Goal: Use online tool/utility: Use online tool/utility

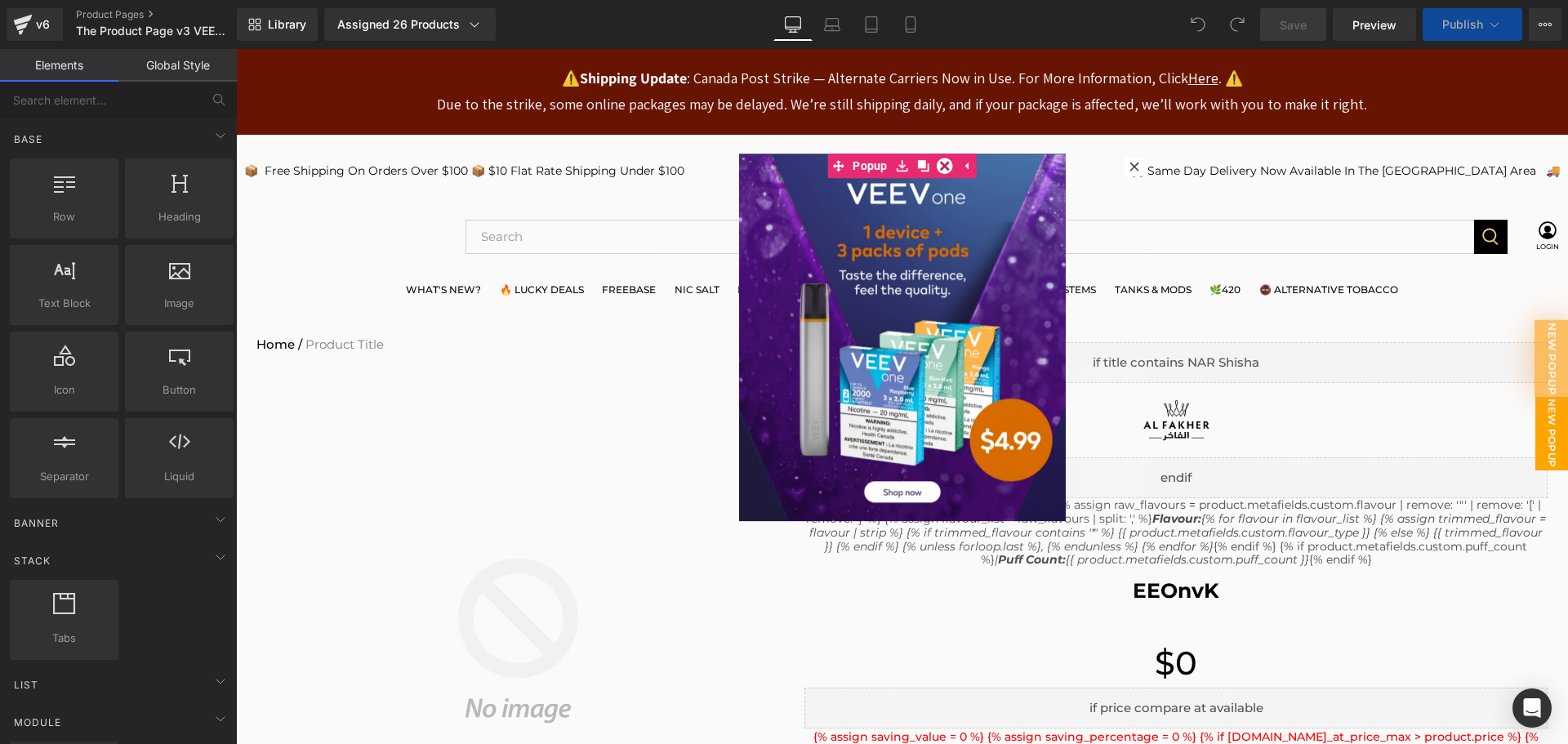
select select "Silky Grey"
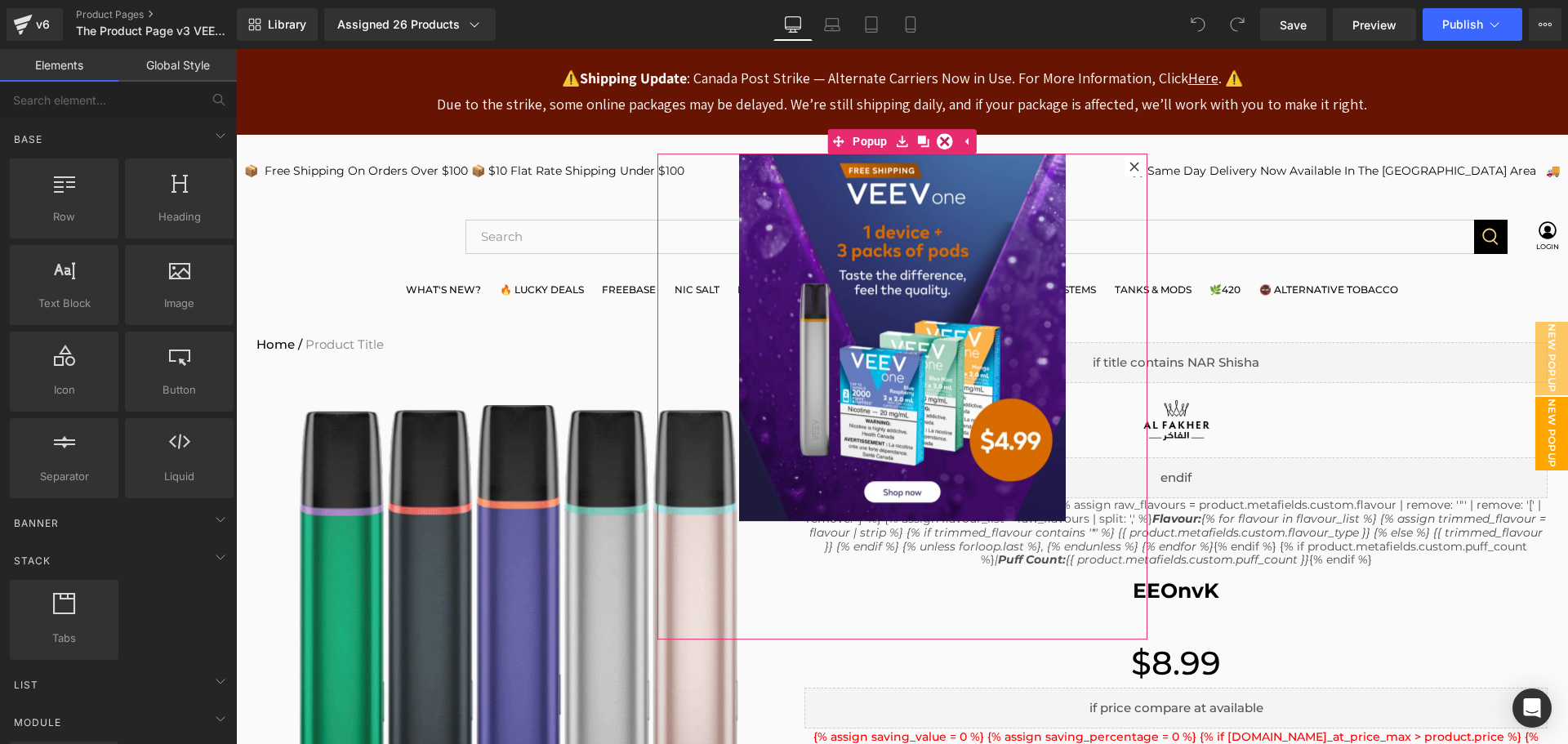
click at [1129, 164] on icon at bounding box center [1134, 166] width 9 height 9
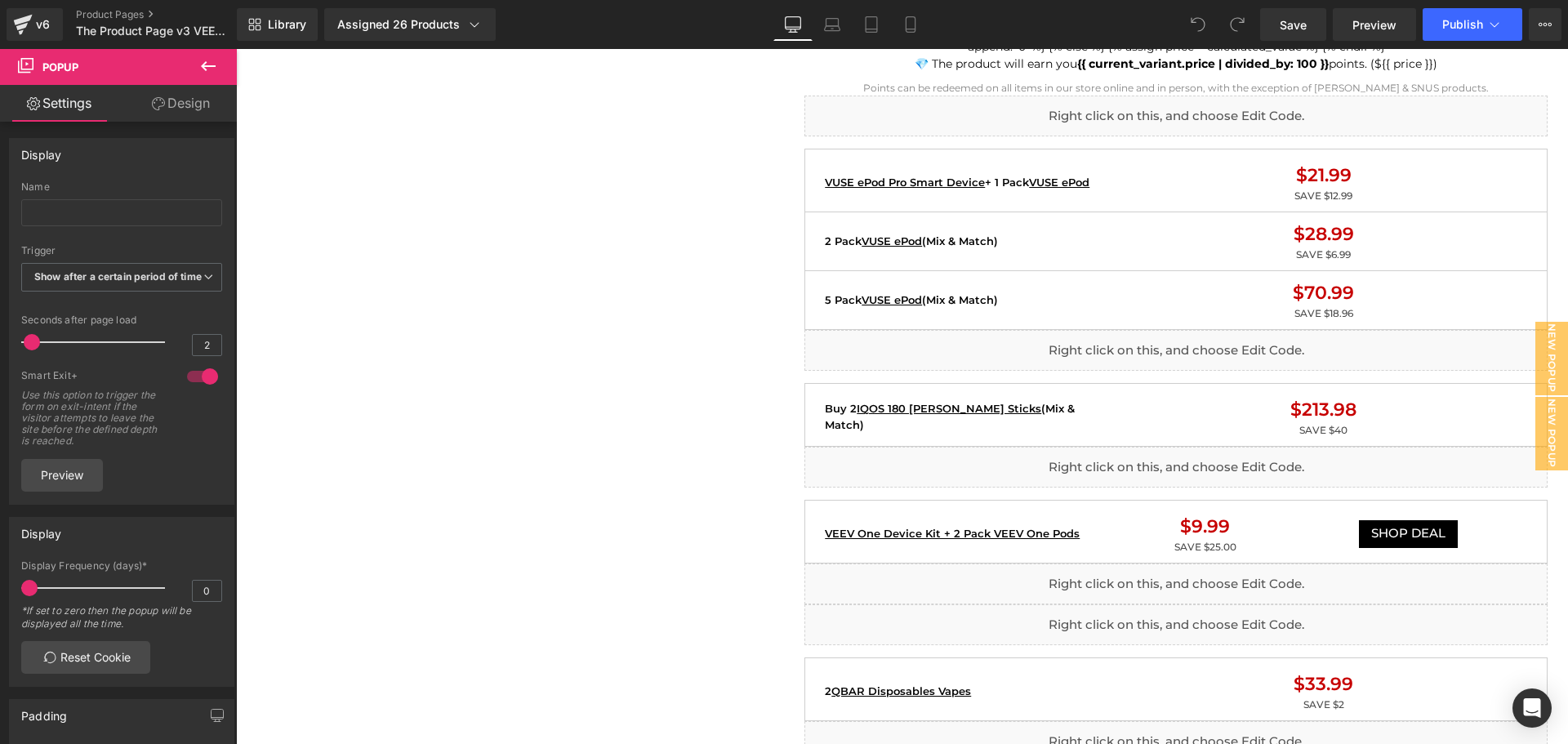
scroll to position [1552, 0]
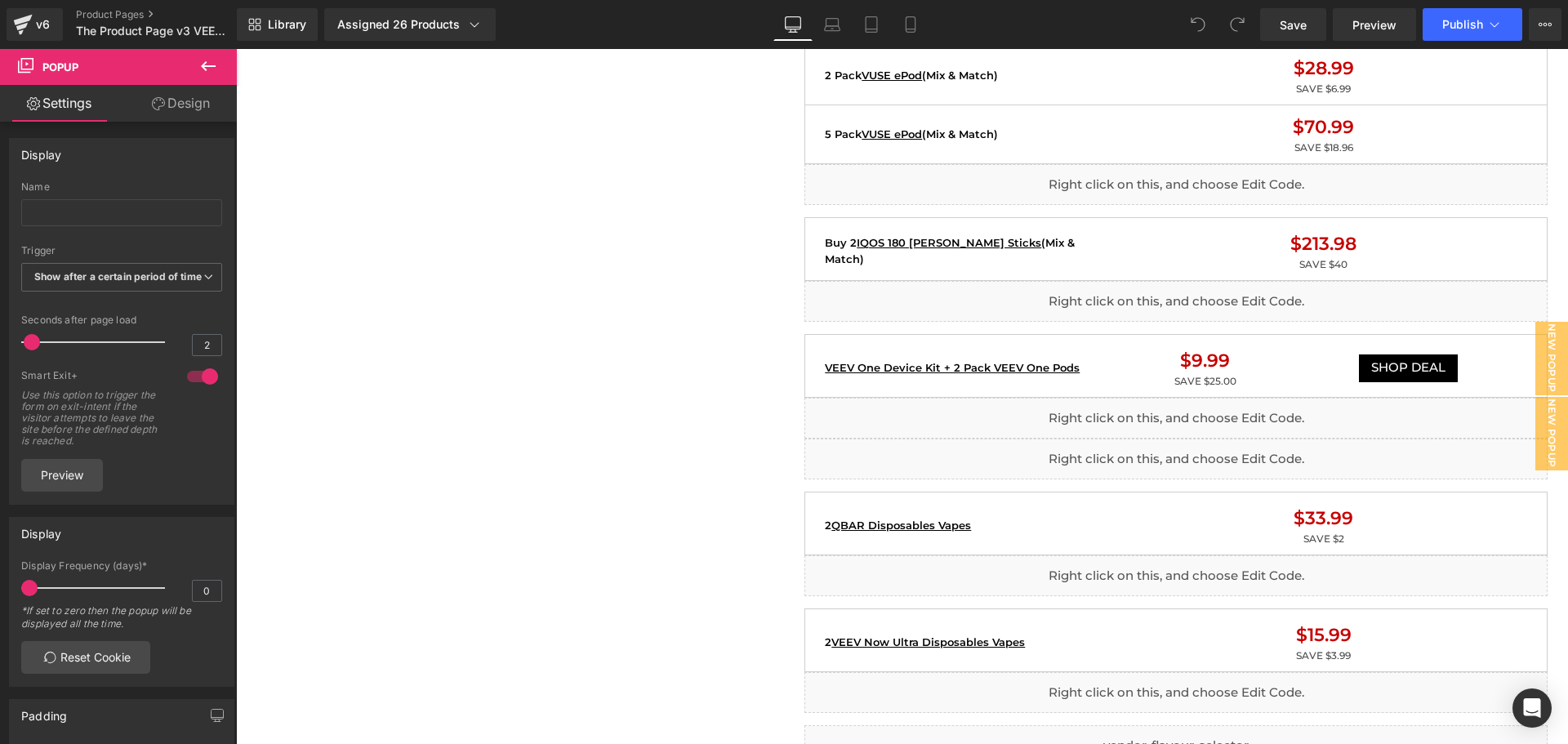
click at [1095, 305] on div "Click the buttons on the right hand side to open respective popups." at bounding box center [902, 396] width 1332 height 695
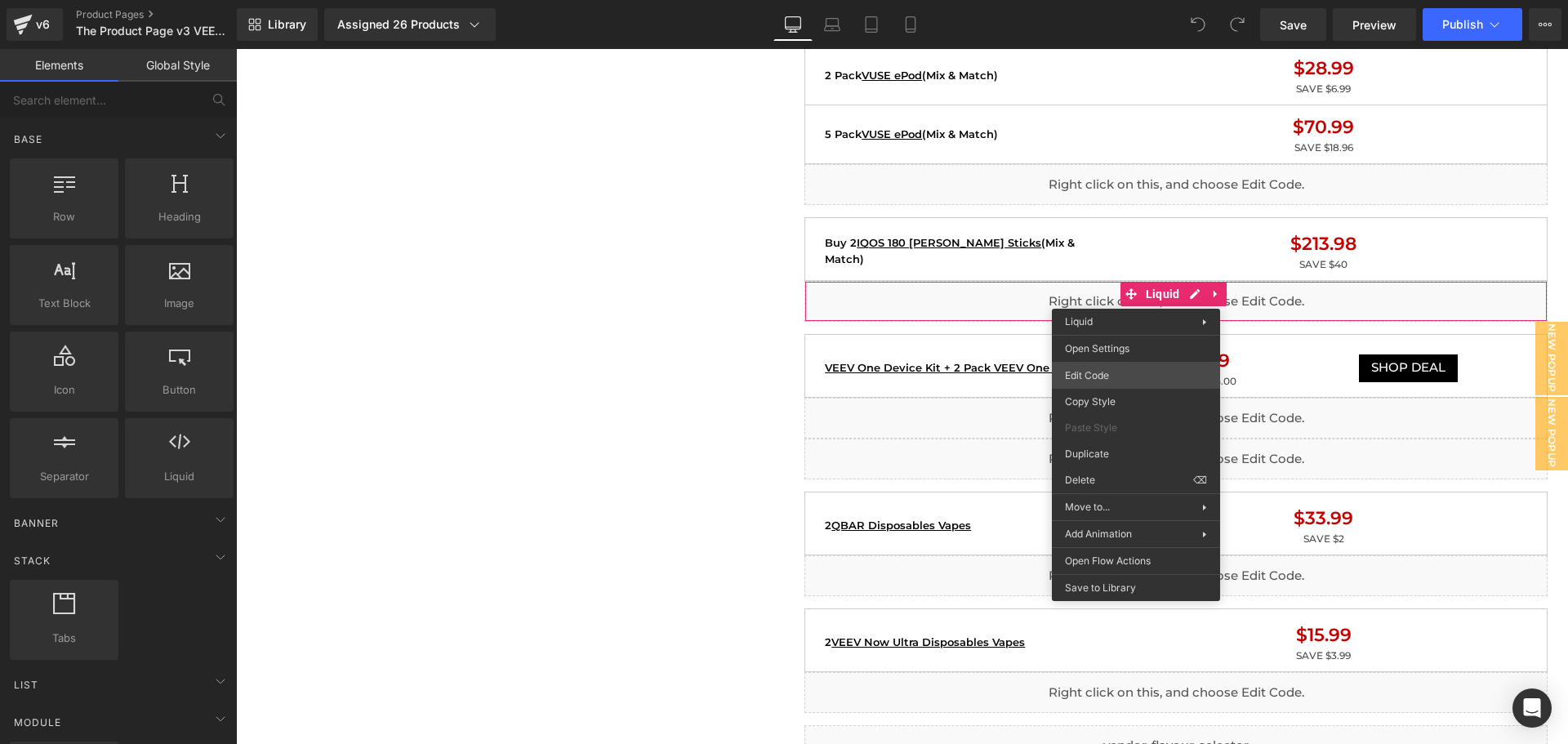
click at [1141, 0] on div "You are previewing how the will restyle your page. You can not edit Elements in…" at bounding box center [784, 0] width 1568 height 0
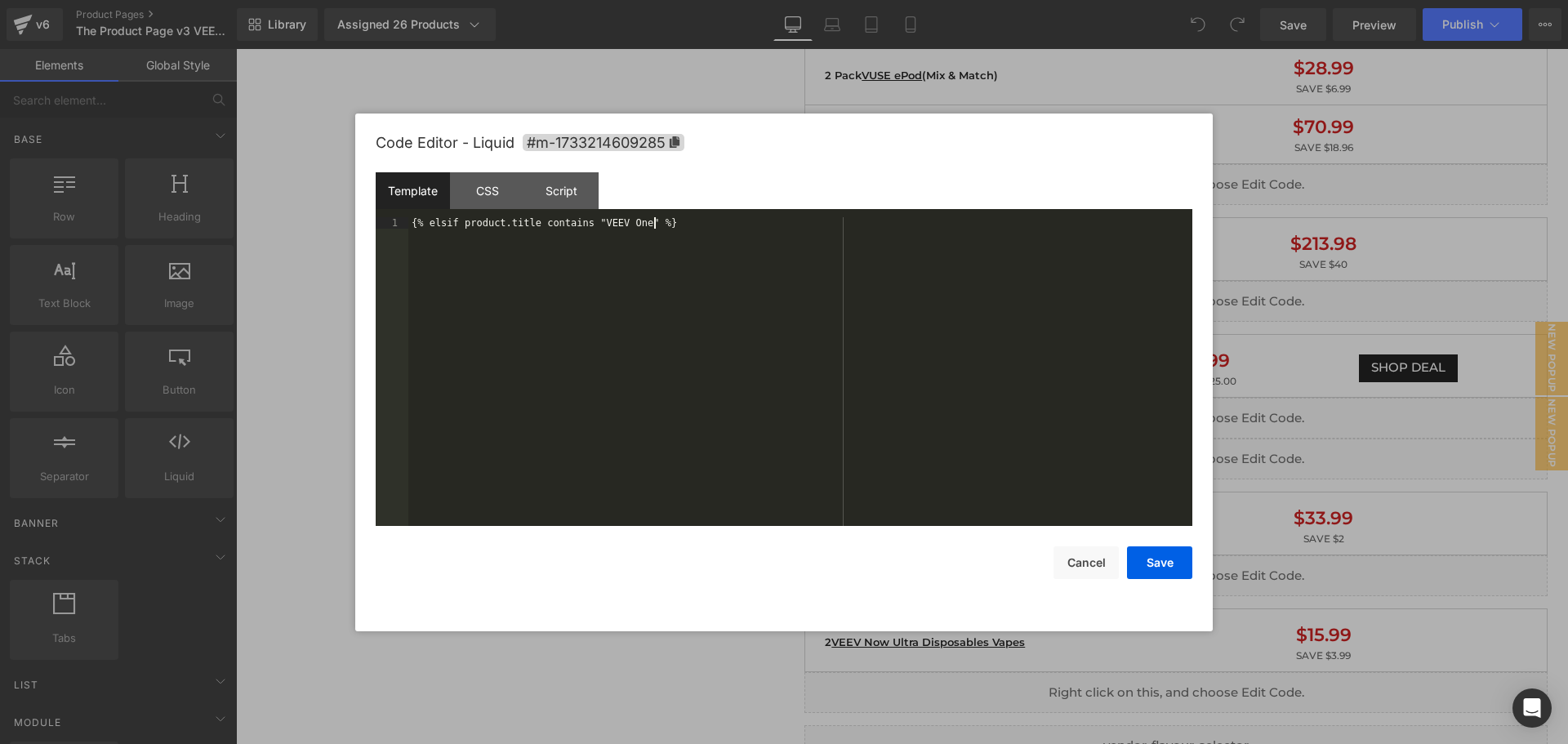
click at [659, 244] on div "{% elsif product.title contains "VEEV One" %}" at bounding box center [800, 383] width 784 height 332
click at [630, 225] on div "{% elsif product.title contains "VEEV One" %}" at bounding box center [800, 383] width 784 height 332
click at [1154, 553] on button "Save" at bounding box center [1159, 562] width 65 height 33
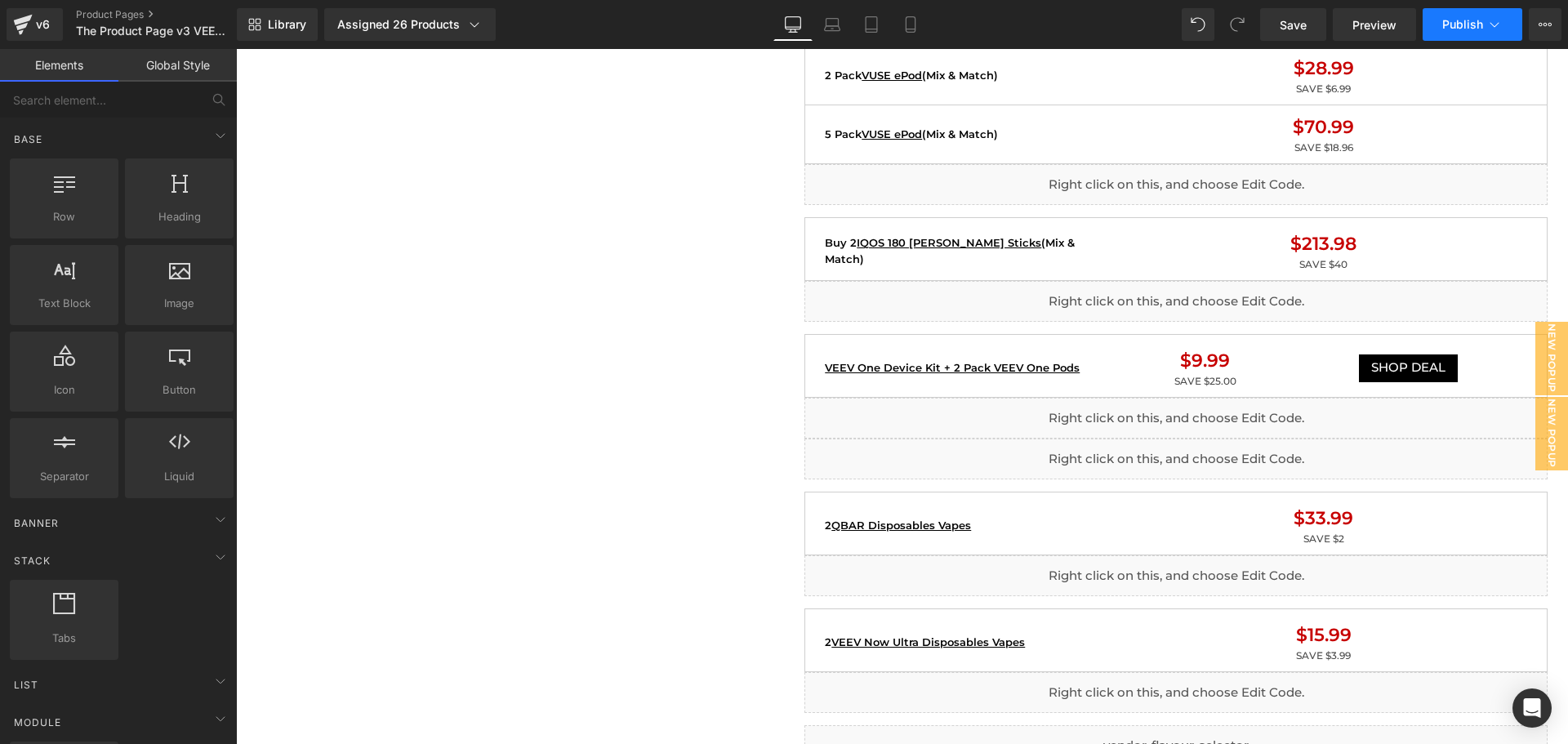
click at [1481, 36] on button "Publish" at bounding box center [1472, 25] width 99 height 33
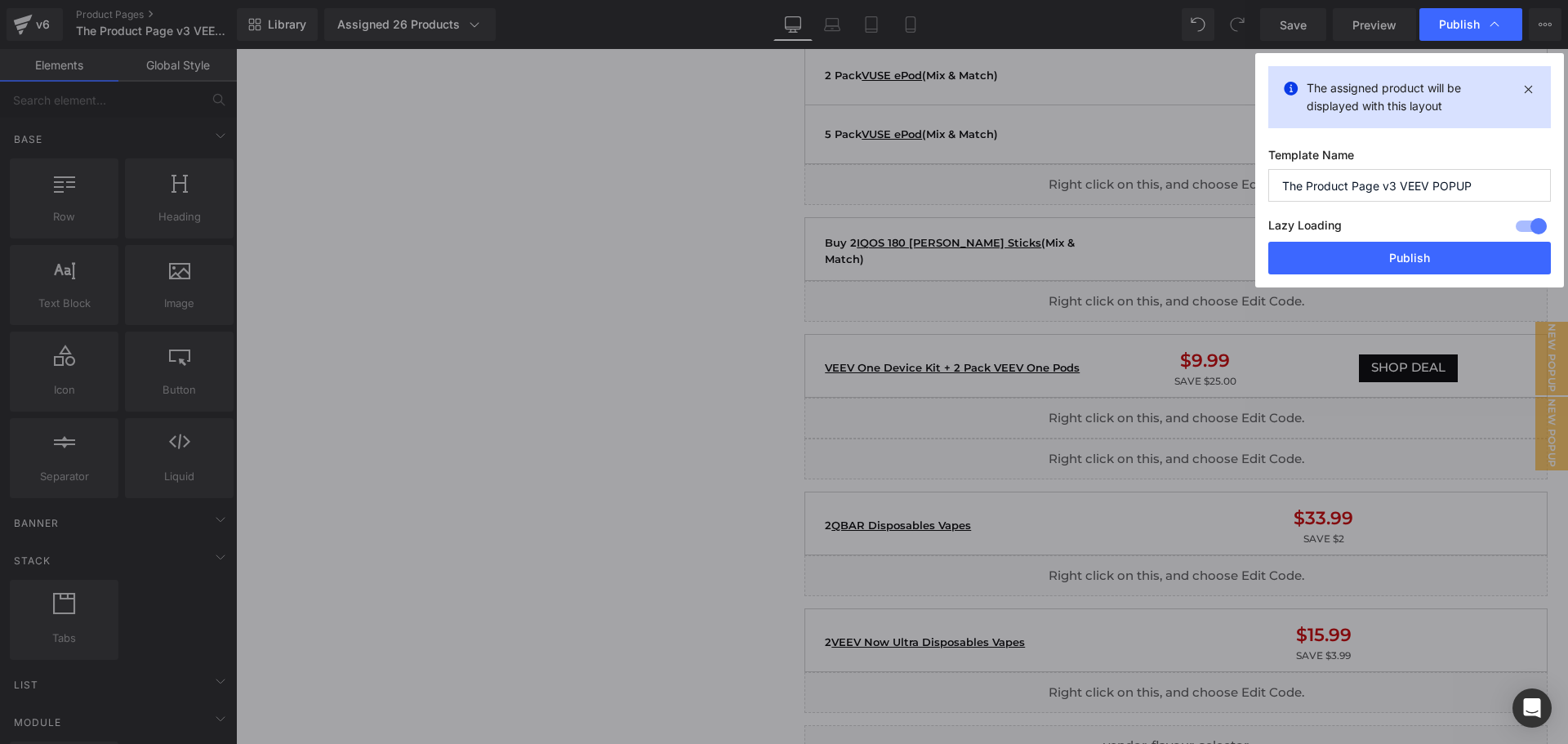
click at [1448, 240] on div "Lazy Loading Build Upgrade plan to unlock" at bounding box center [1409, 228] width 283 height 27
click at [1447, 251] on button "Publish" at bounding box center [1409, 258] width 283 height 33
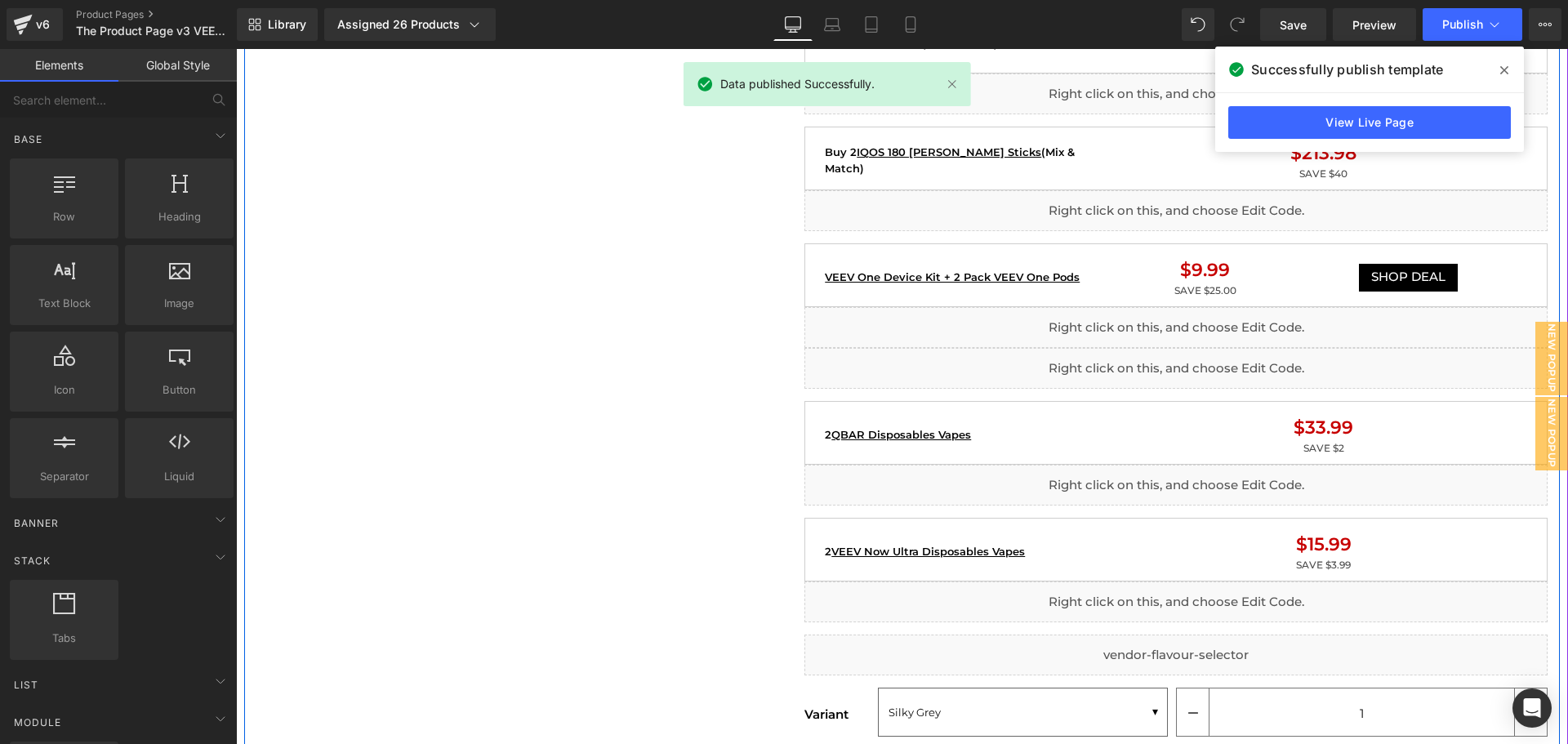
scroll to position [1715, 0]
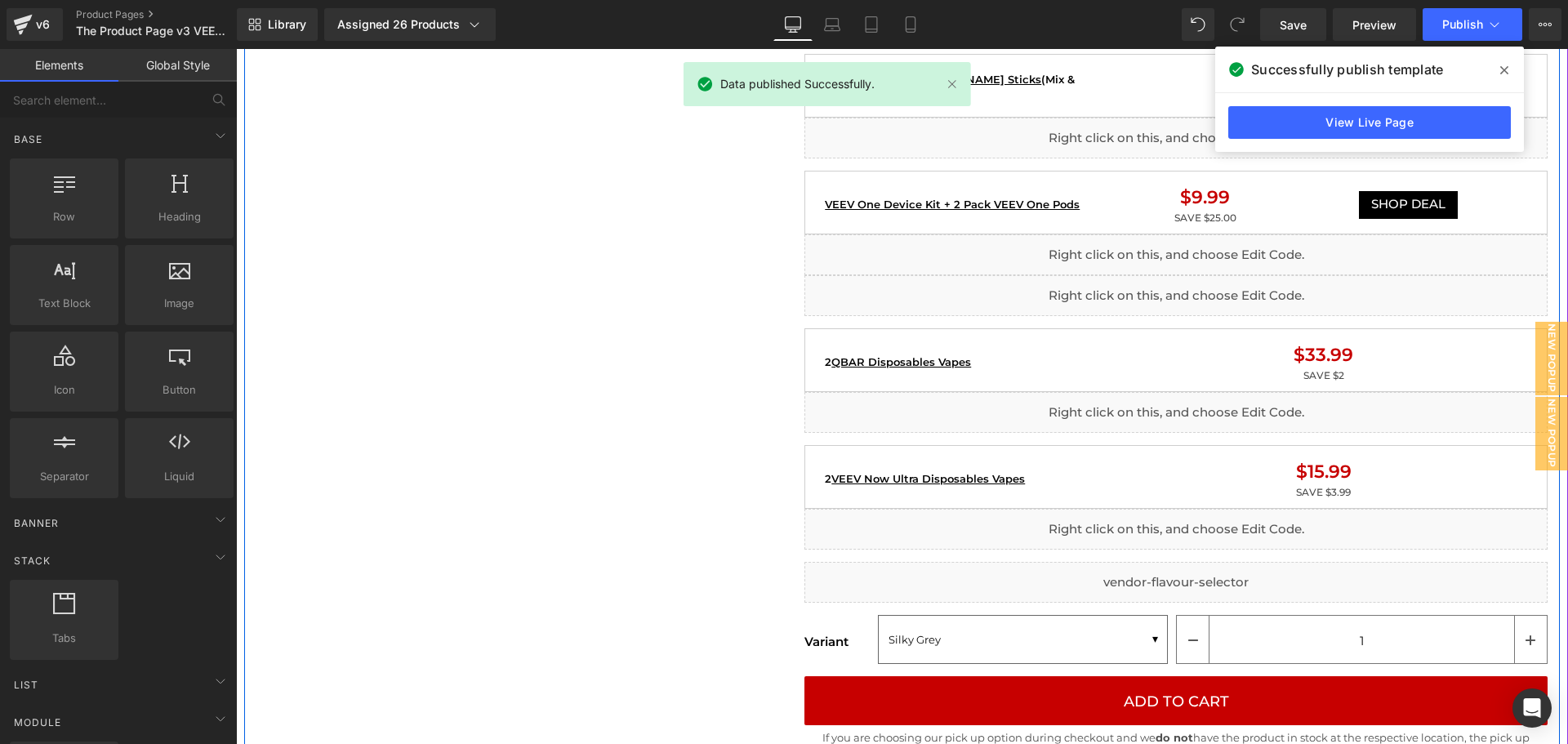
click at [1069, 474] on div "2 VEEV Now Ultra Disposables Vapes Text Block" at bounding box center [969, 478] width 289 height 16
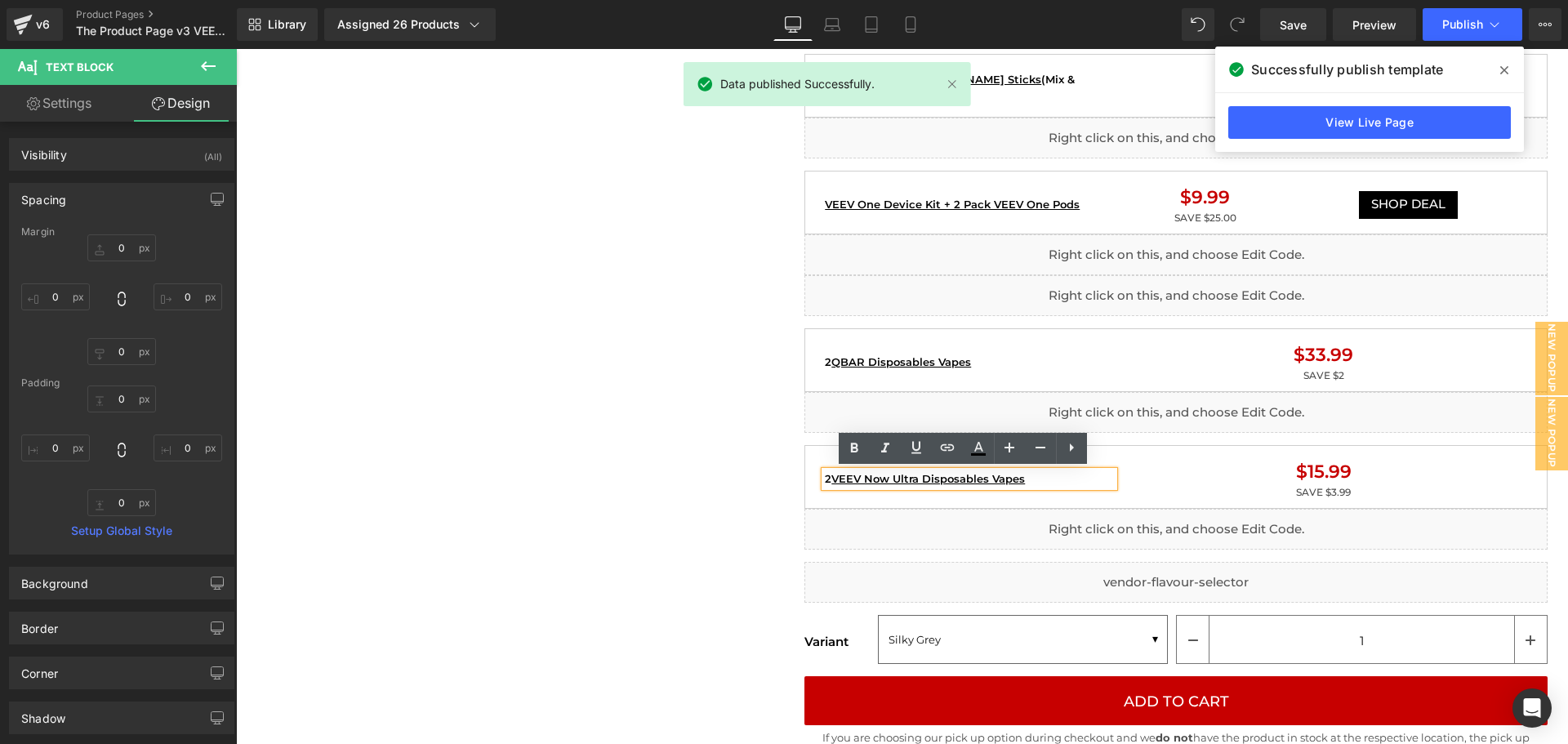
drag, startPoint x: 1190, startPoint y: 488, endPoint x: 1089, endPoint y: 484, distance: 101.1
click at [1190, 488] on div "SAVE $3.99 Text Block" at bounding box center [1324, 492] width 395 height 14
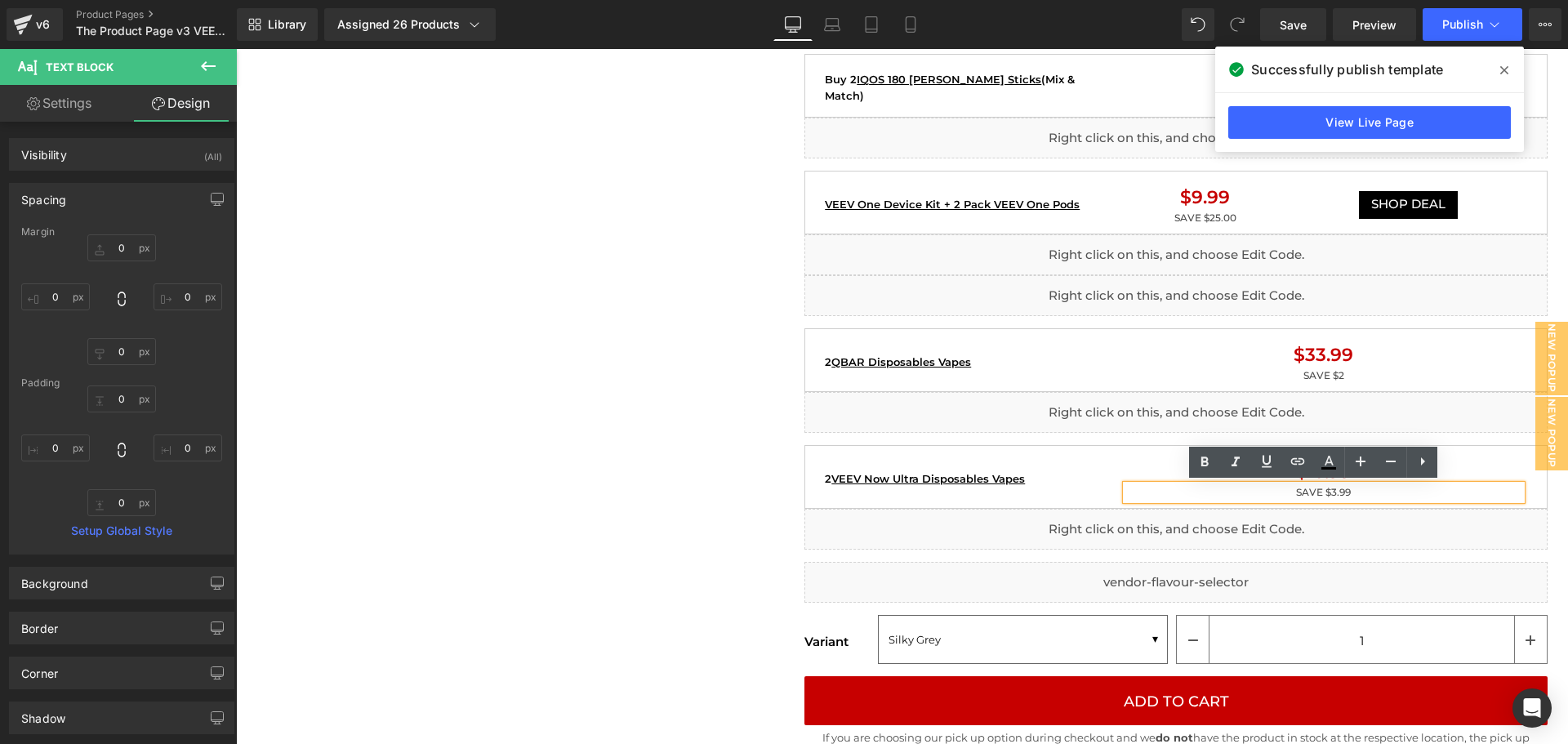
click at [1032, 497] on div "2 VEEV Now Ultra Disposables Vapes Text Block" at bounding box center [969, 478] width 295 height 42
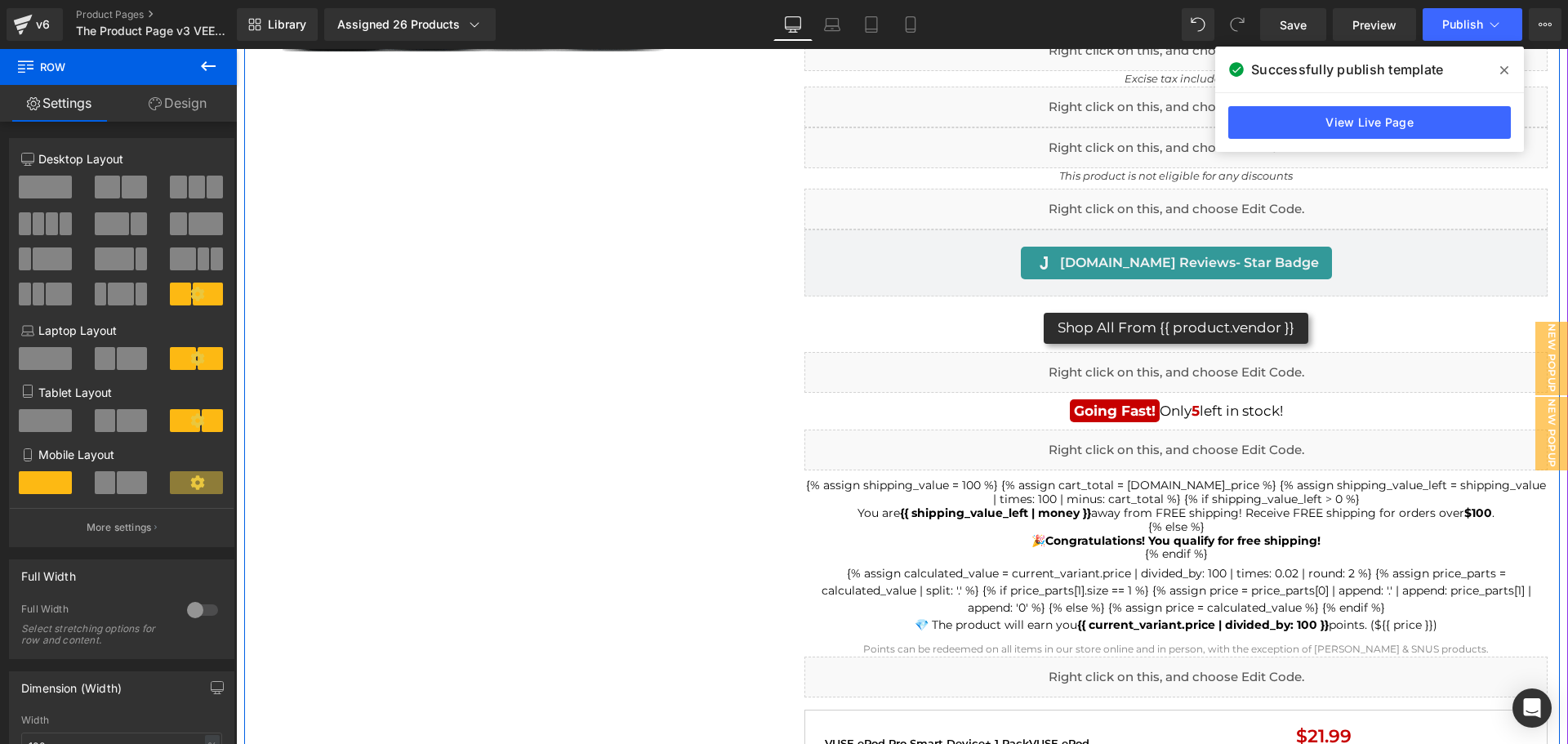
scroll to position [653, 0]
